Goal: Communication & Community: Answer question/provide support

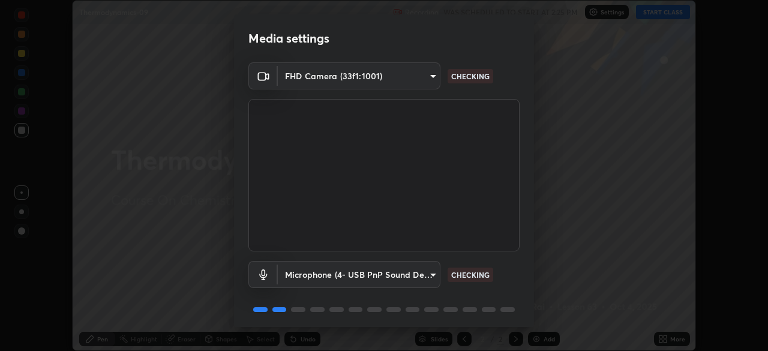
scroll to position [43, 0]
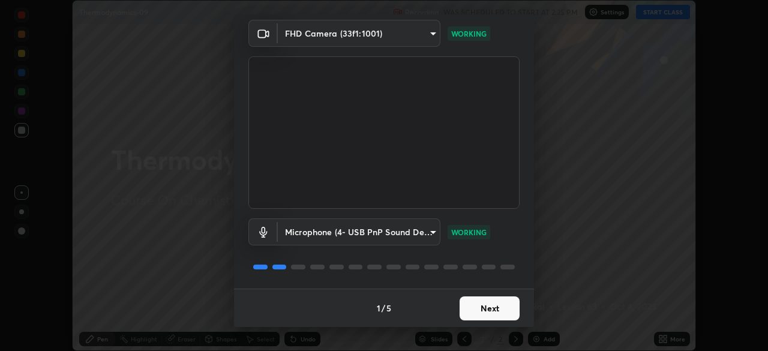
click at [486, 307] on button "Next" at bounding box center [490, 308] width 60 height 24
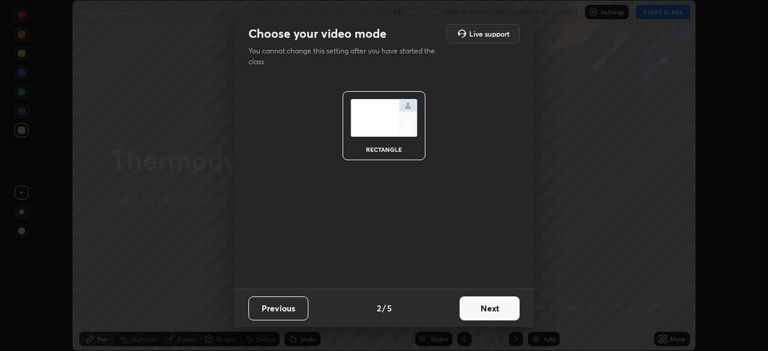
scroll to position [0, 0]
click at [481, 310] on button "Next" at bounding box center [490, 308] width 60 height 24
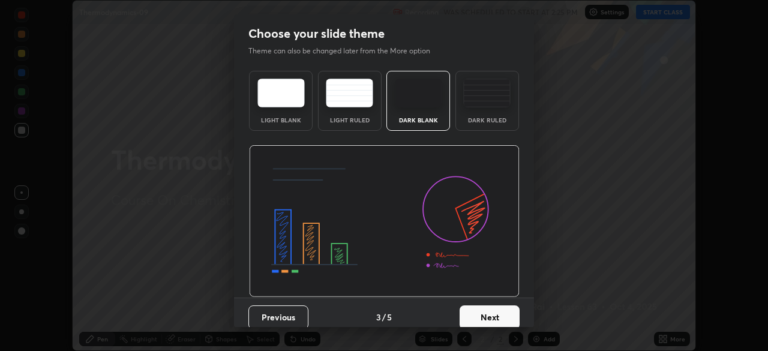
click at [477, 313] on button "Next" at bounding box center [490, 317] width 60 height 24
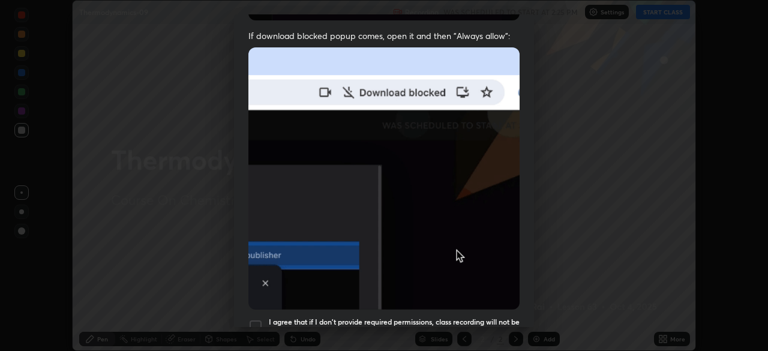
scroll to position [235, 0]
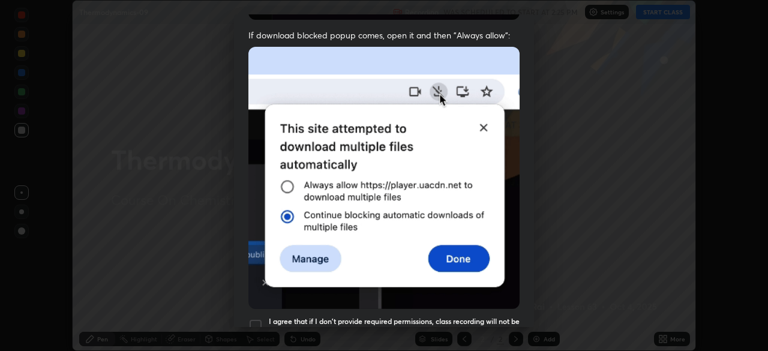
click at [259, 320] on div at bounding box center [255, 326] width 14 height 14
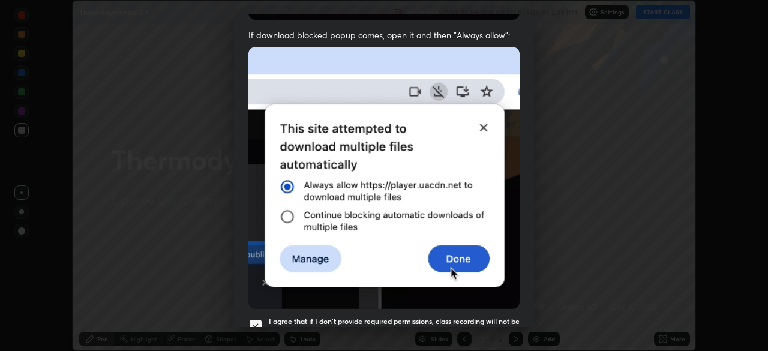
click at [419, 268] on img at bounding box center [383, 178] width 271 height 262
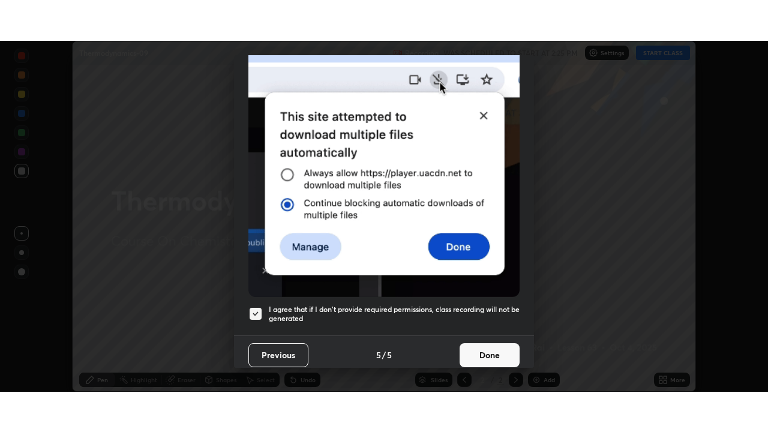
scroll to position [287, 0]
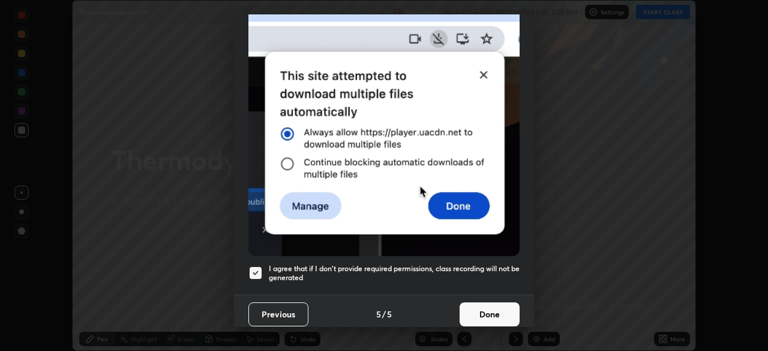
click at [492, 307] on button "Done" at bounding box center [490, 314] width 60 height 24
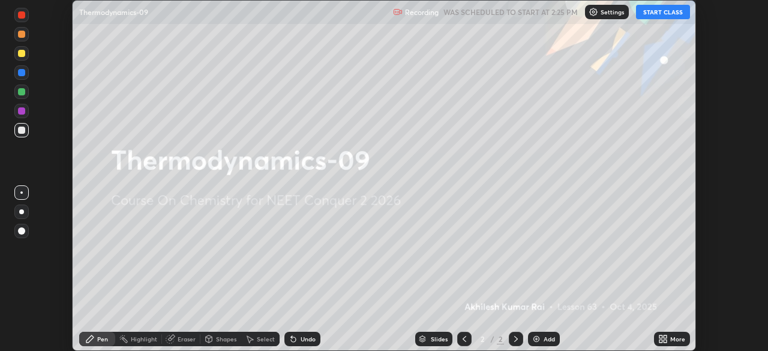
click at [662, 16] on button "START CLASS" at bounding box center [663, 12] width 54 height 14
click at [665, 341] on icon at bounding box center [665, 341] width 3 height 3
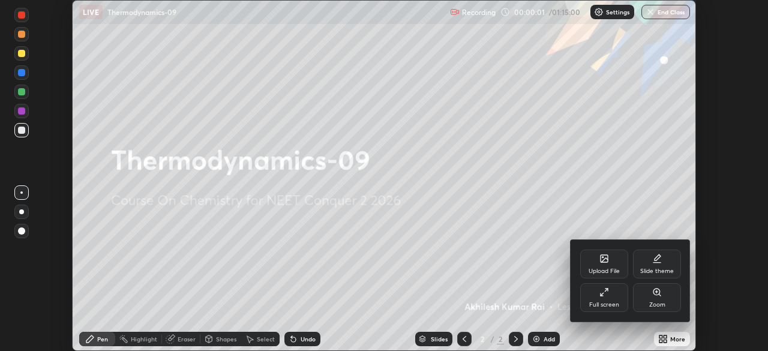
click at [604, 304] on div "Full screen" at bounding box center [604, 305] width 30 height 6
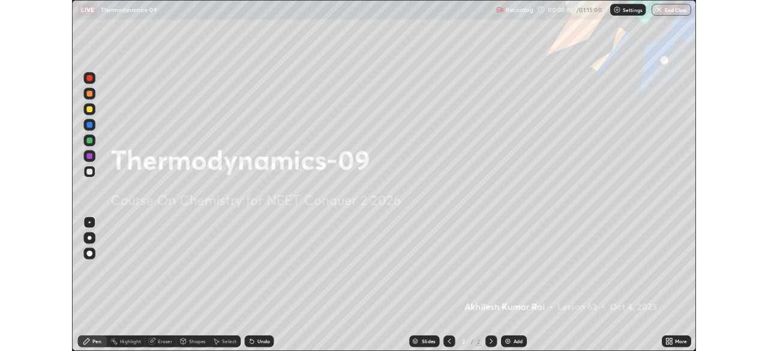
scroll to position [432, 768]
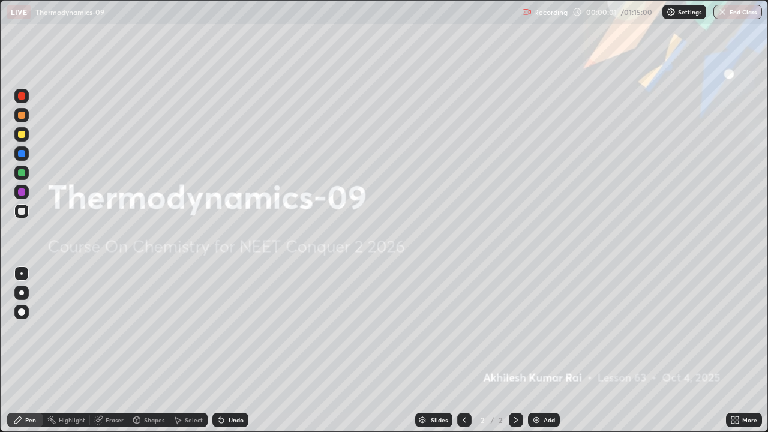
click at [539, 350] on img at bounding box center [537, 420] width 10 height 10
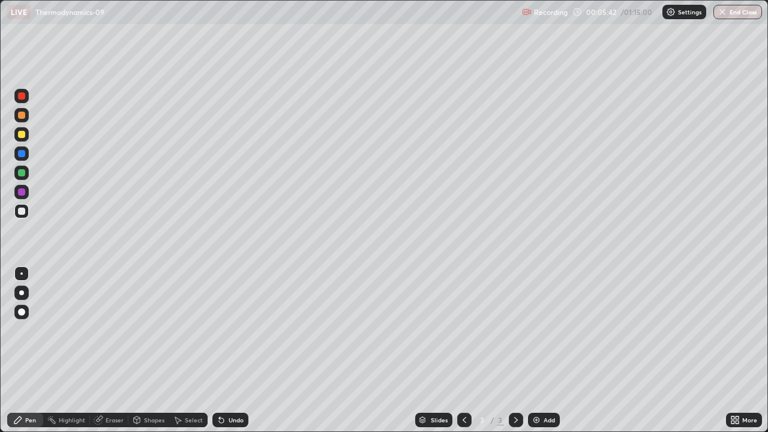
click at [547, 350] on div "Add" at bounding box center [549, 420] width 11 height 6
click at [22, 135] on div at bounding box center [21, 134] width 7 height 7
click at [550, 350] on div "Add" at bounding box center [549, 420] width 11 height 6
click at [22, 212] on div at bounding box center [21, 211] width 7 height 7
click at [22, 137] on div at bounding box center [21, 134] width 7 height 7
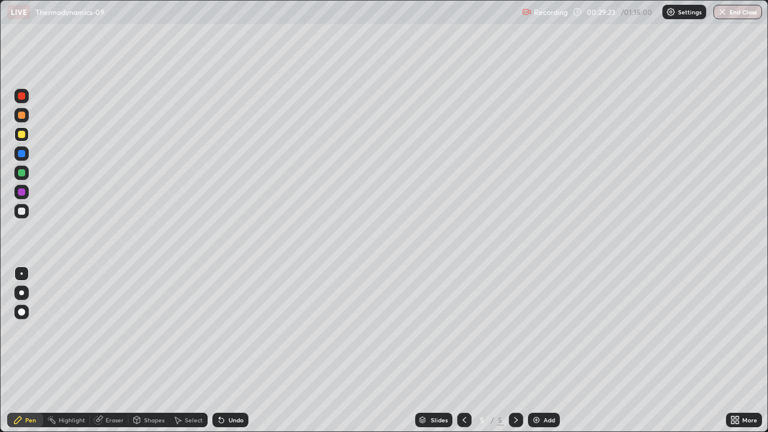
click at [541, 350] on div "Add" at bounding box center [544, 420] width 32 height 14
click at [24, 218] on div at bounding box center [21, 211] width 14 height 14
click at [682, 350] on div "Slides 6 / 6 Add" at bounding box center [487, 420] width 478 height 24
click at [687, 350] on div "Slides 6 / 6 Add" at bounding box center [487, 420] width 478 height 24
click at [691, 350] on div "Slides 6 / 6 Add" at bounding box center [487, 420] width 478 height 24
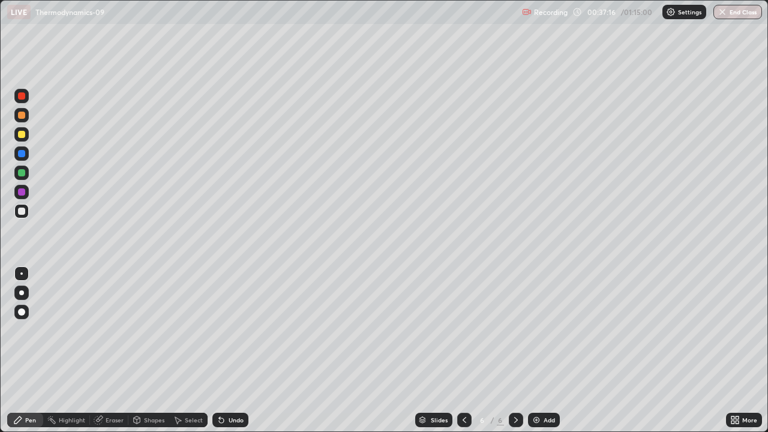
click at [544, 350] on div "Add" at bounding box center [549, 420] width 11 height 6
click at [22, 139] on div at bounding box center [21, 134] width 14 height 14
click at [555, 350] on div "Add" at bounding box center [544, 420] width 32 height 14
click at [23, 214] on div at bounding box center [21, 211] width 7 height 7
click at [541, 350] on div "Add" at bounding box center [544, 420] width 32 height 14
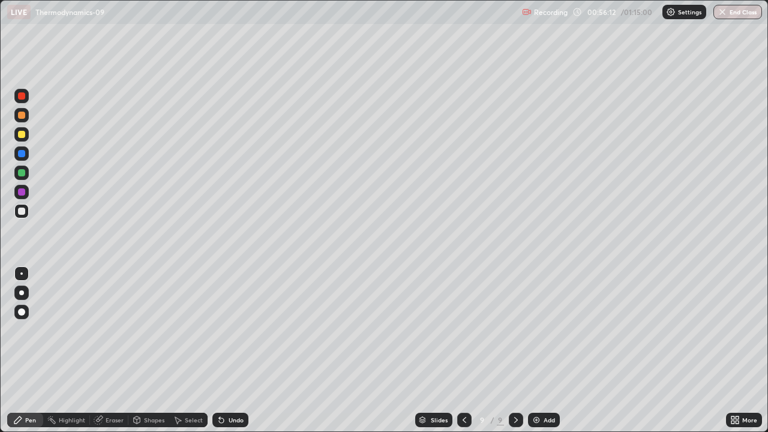
click at [544, 350] on div "Add" at bounding box center [549, 420] width 11 height 6
click at [462, 350] on icon at bounding box center [464, 420] width 10 height 10
click at [104, 350] on div "Eraser" at bounding box center [109, 420] width 38 height 14
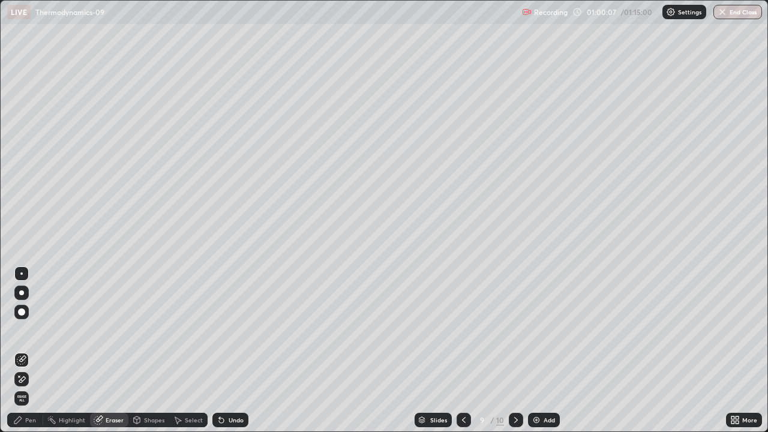
click at [27, 350] on div "Pen" at bounding box center [30, 420] width 11 height 6
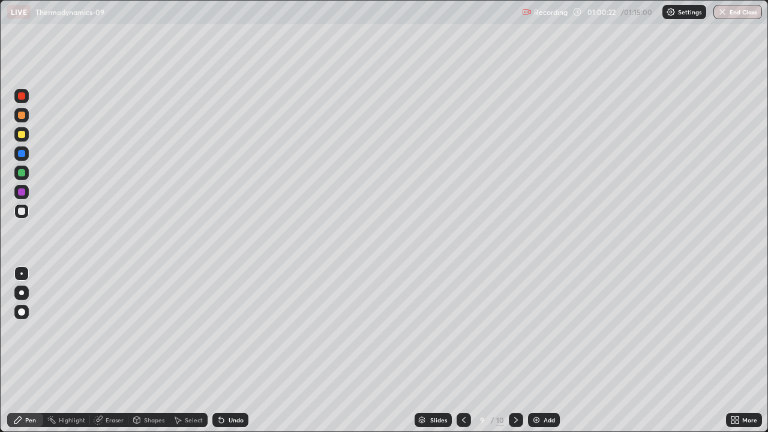
click at [22, 136] on div at bounding box center [21, 134] width 7 height 7
click at [744, 15] on button "End Class" at bounding box center [738, 12] width 49 height 14
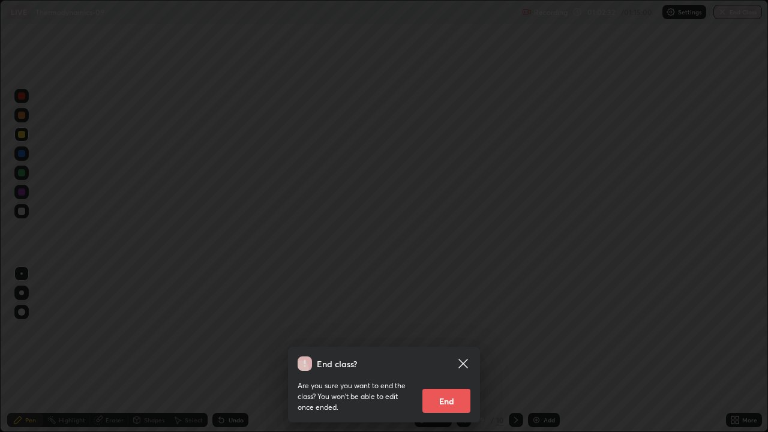
click at [451, 350] on button "End" at bounding box center [447, 401] width 48 height 24
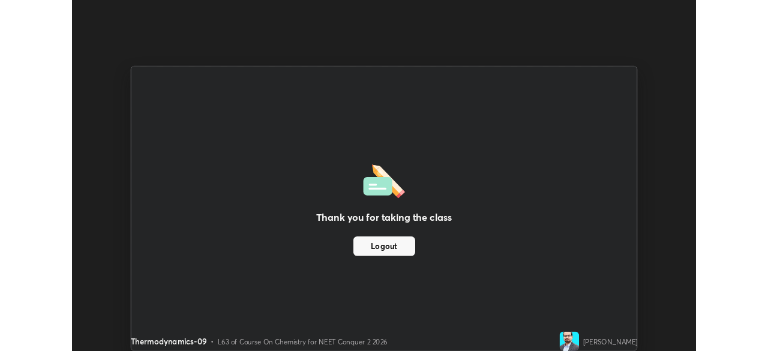
scroll to position [59664, 59247]
